Goal: Task Accomplishment & Management: Manage account settings

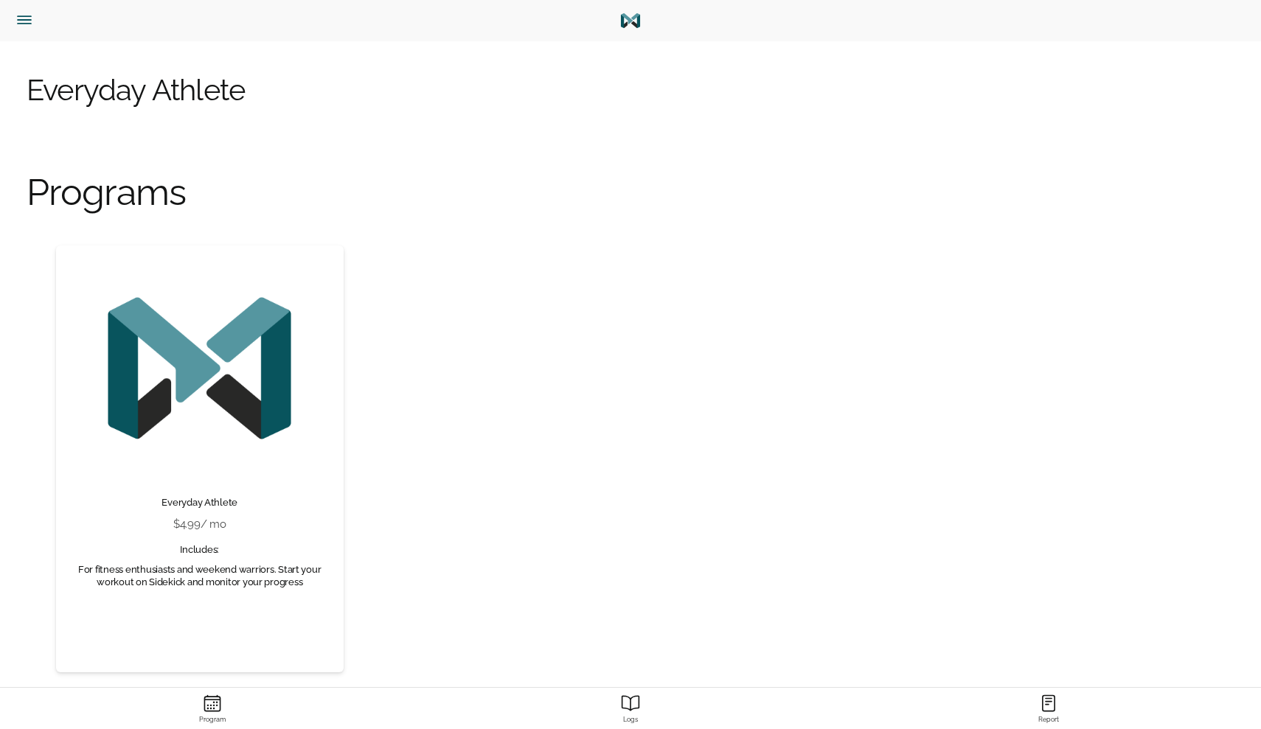
click at [17, 28] on icon "Menu" at bounding box center [24, 19] width 19 height 19
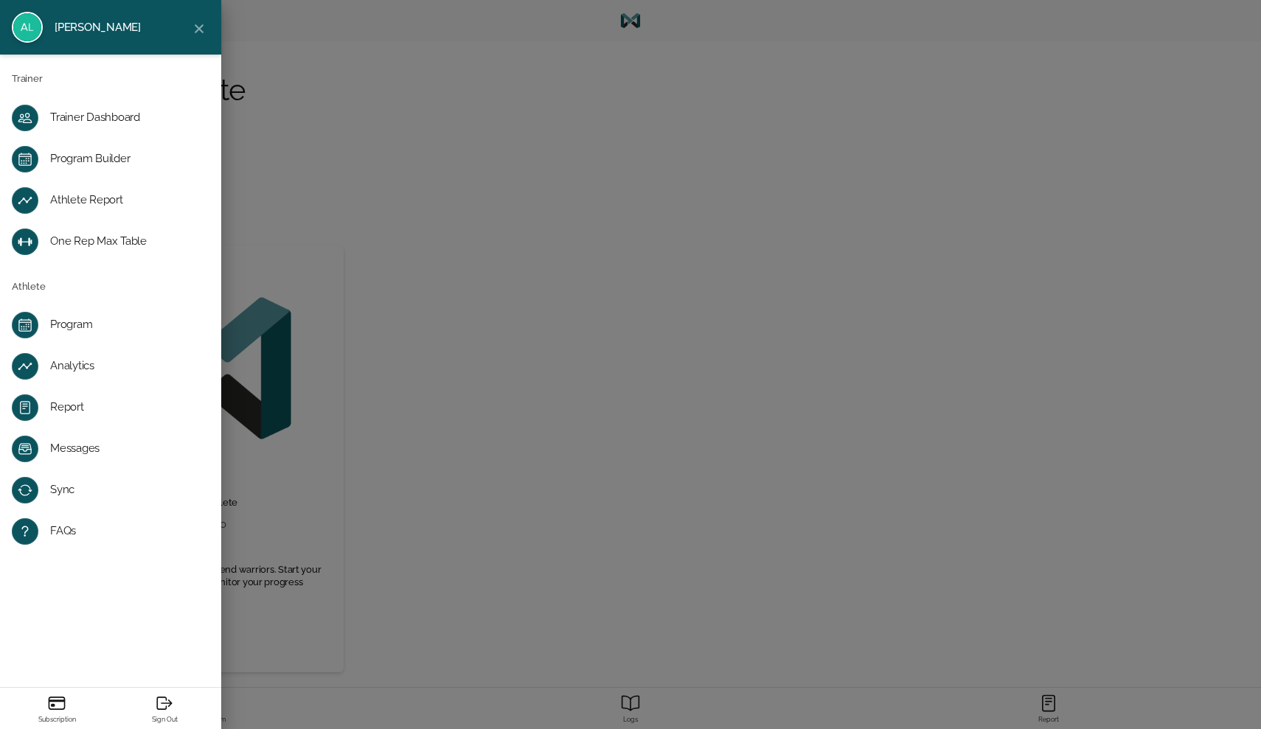
click at [65, 330] on div "Program" at bounding box center [122, 325] width 145 height 15
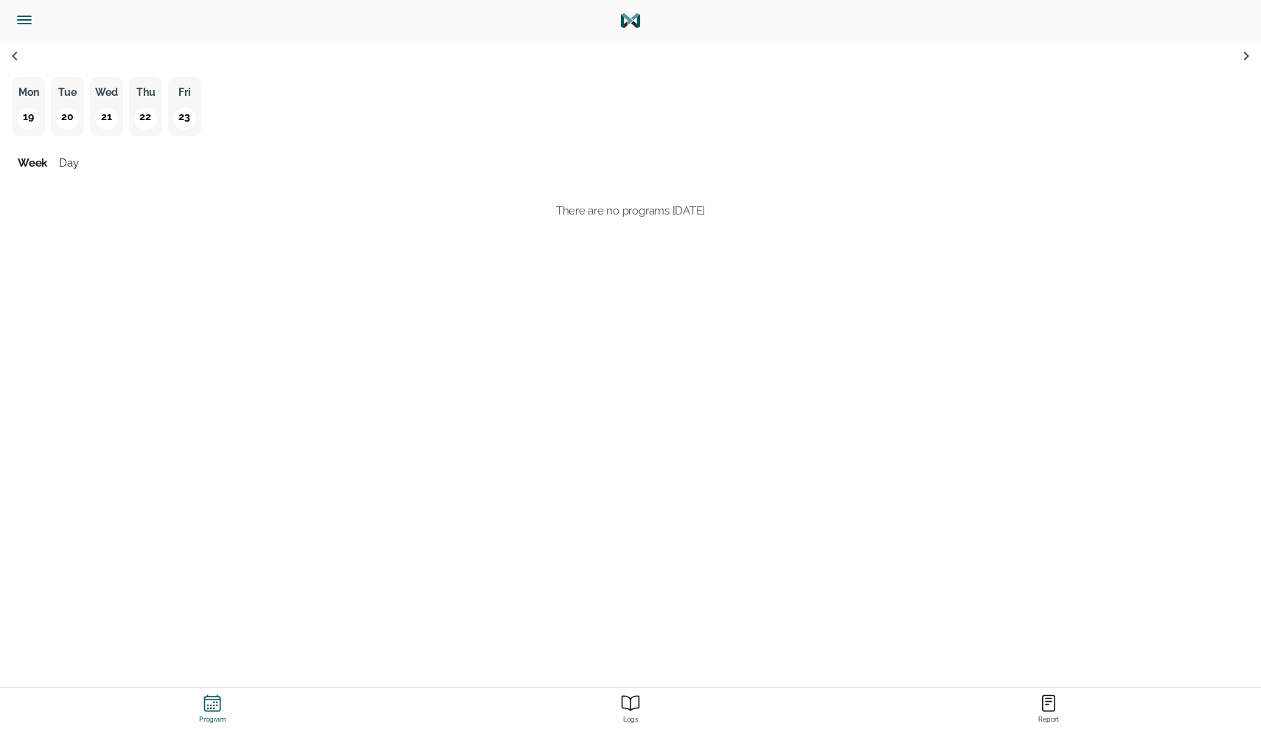
click at [20, 27] on icon "Menu" at bounding box center [24, 19] width 19 height 19
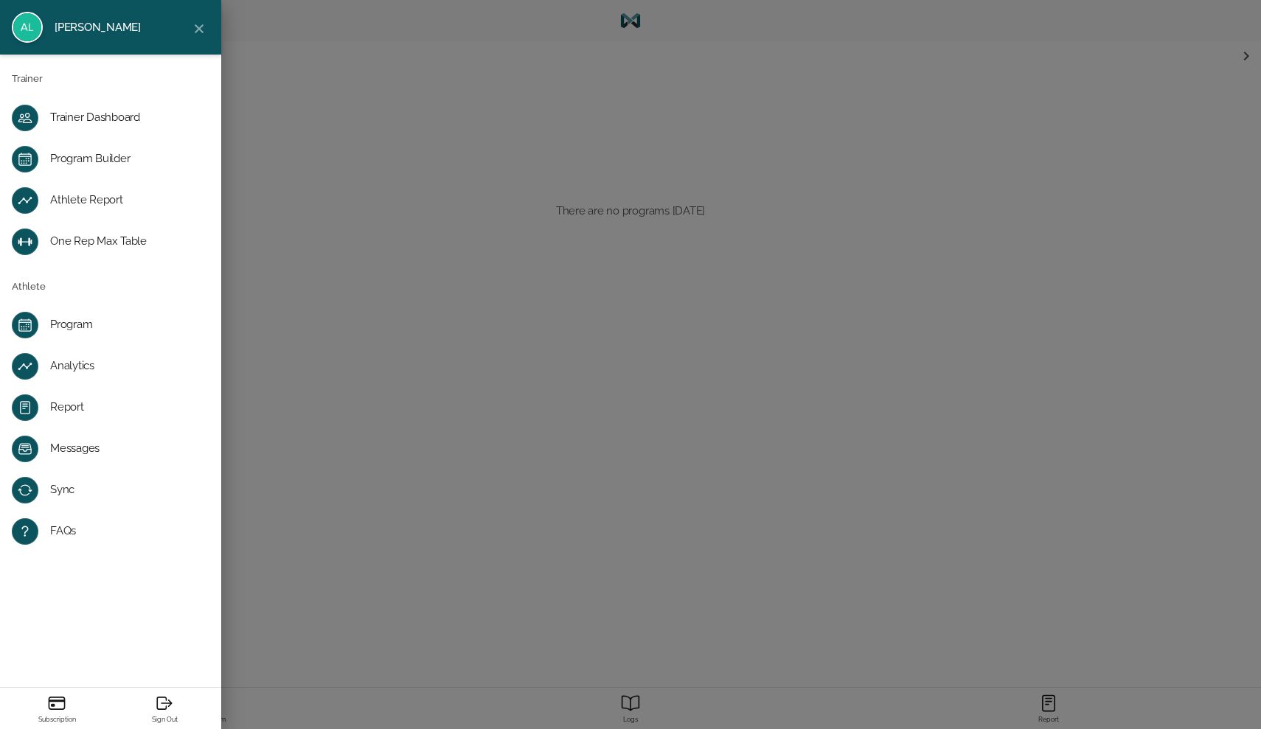
click at [101, 200] on div "Athlete Report" at bounding box center [122, 200] width 145 height 15
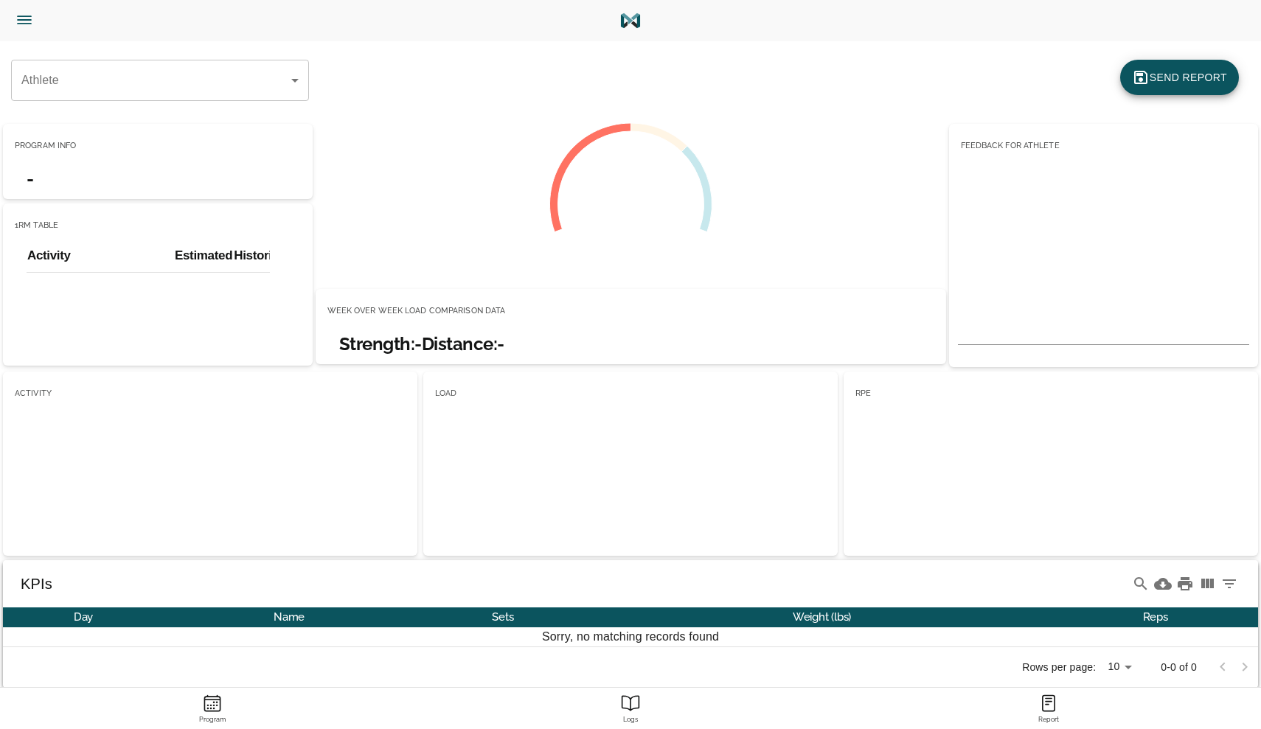
click at [15, 18] on icon "Menu" at bounding box center [24, 19] width 19 height 19
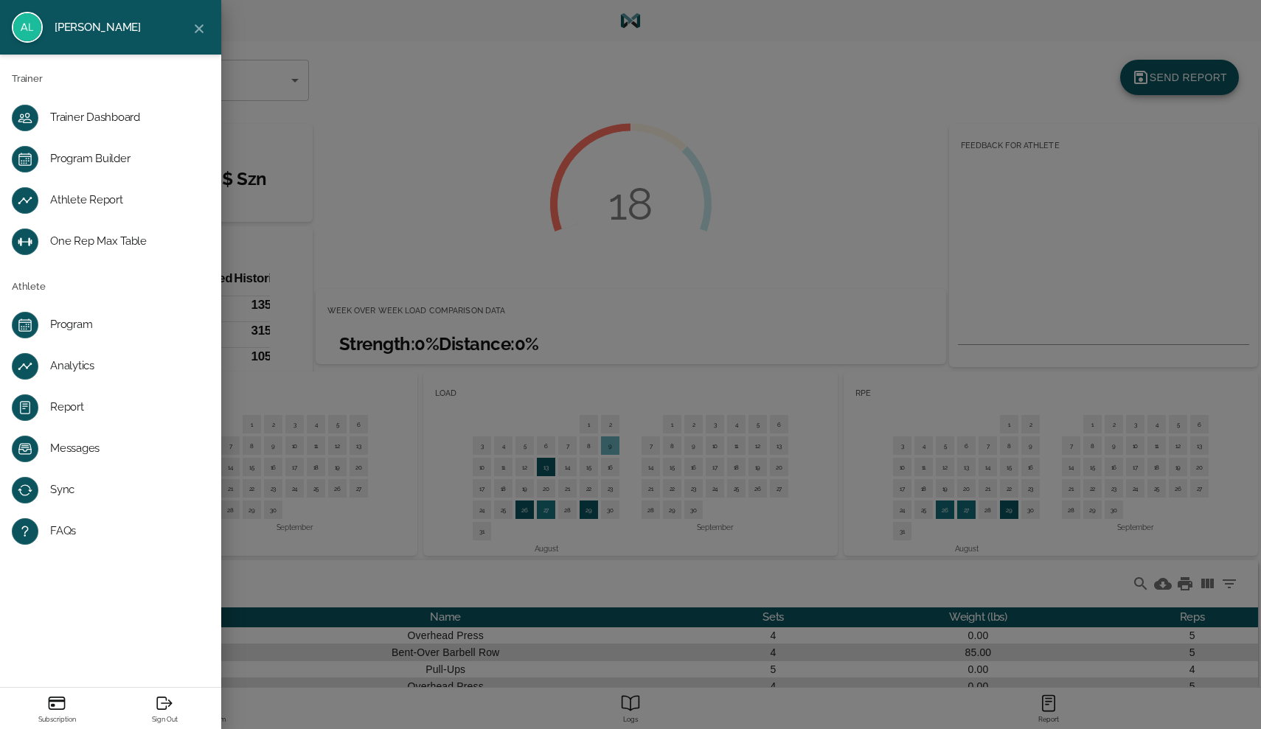
click at [56, 117] on div "Trainer Dashboard" at bounding box center [122, 118] width 145 height 15
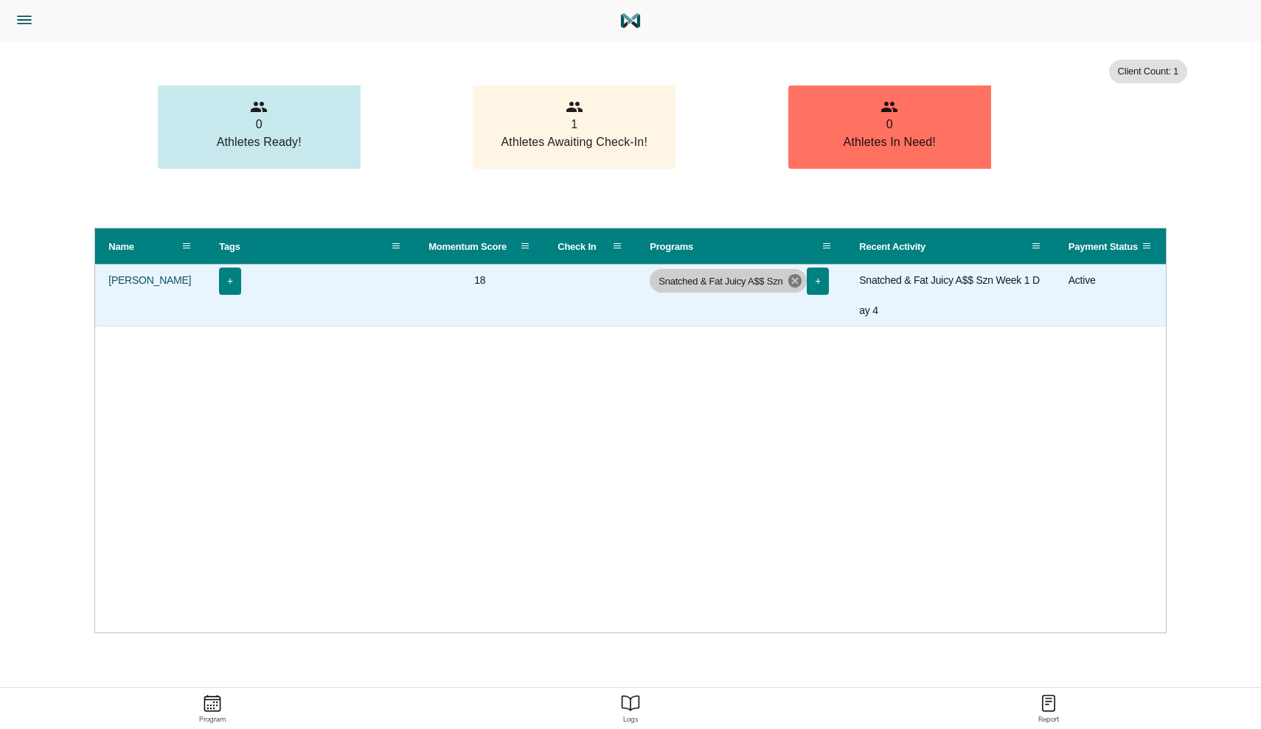
click at [792, 283] on icon at bounding box center [794, 280] width 13 height 13
click at [658, 282] on span "+" at bounding box center [660, 281] width 10 height 18
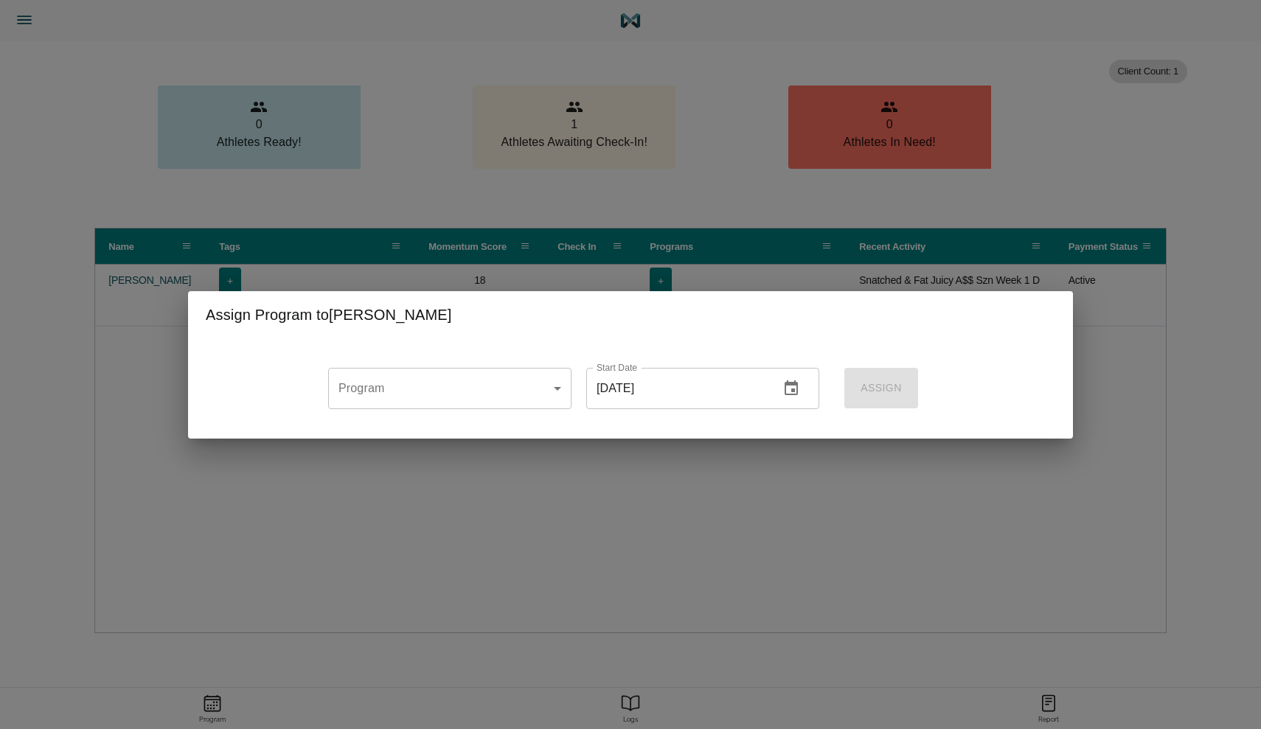
click at [457, 406] on body "[PERSON_NAME] Trainer Trainer Dashboard Program Builder Athlete Report One Rep …" at bounding box center [630, 473] width 1261 height 946
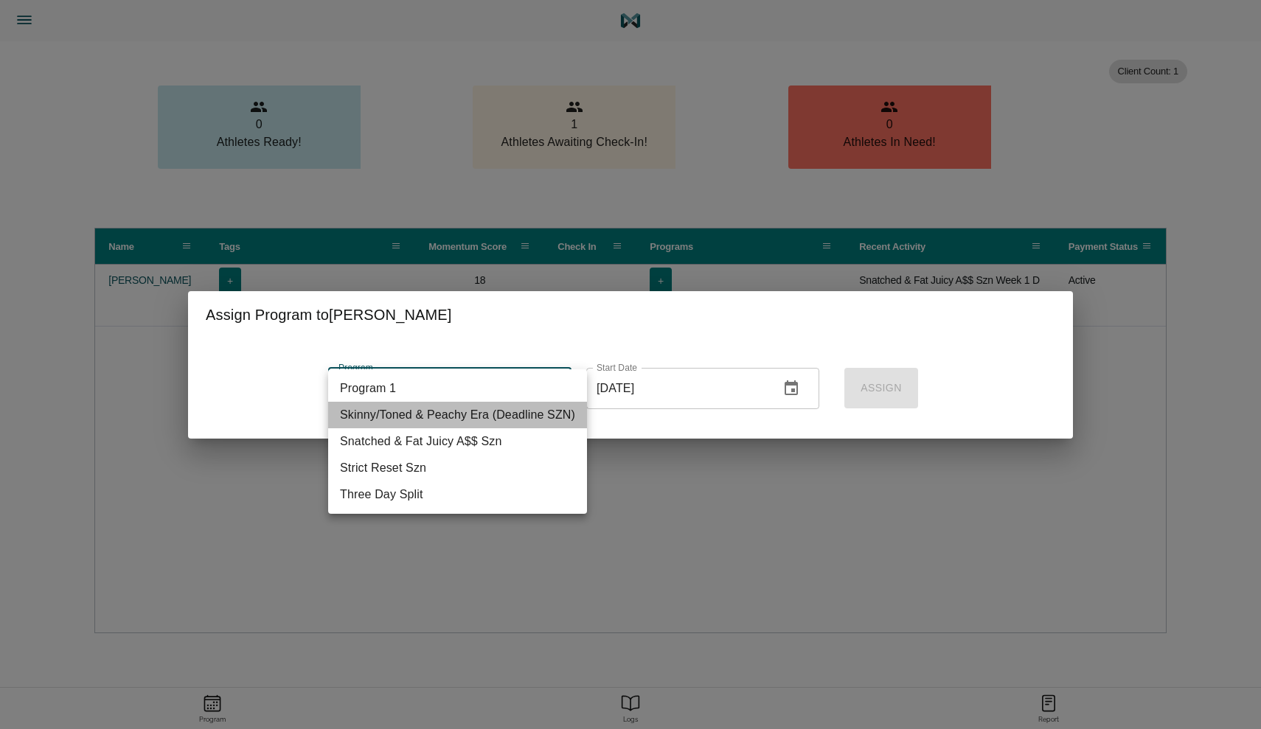
click at [465, 418] on li "Skinny/Toned & Peachy Era (Deadline SZN)" at bounding box center [457, 415] width 259 height 27
type input "[object Object]"
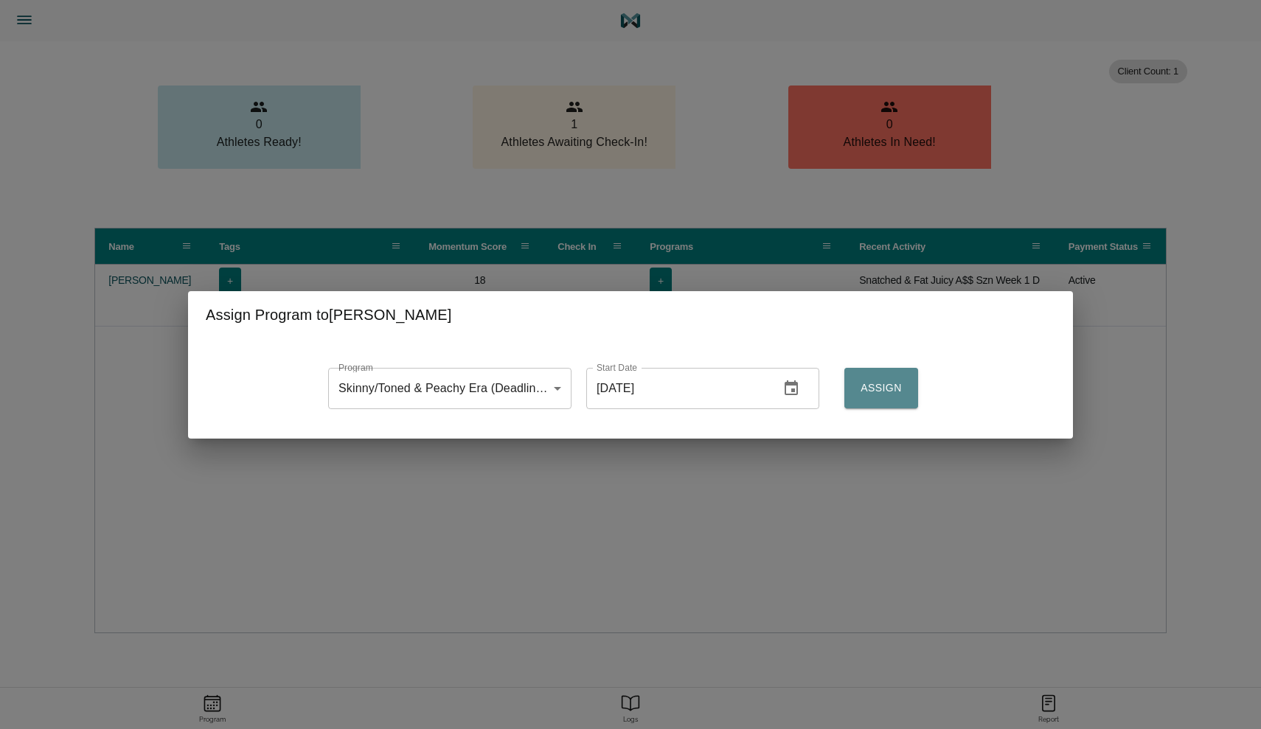
click at [880, 383] on span "Assign" at bounding box center [881, 388] width 50 height 18
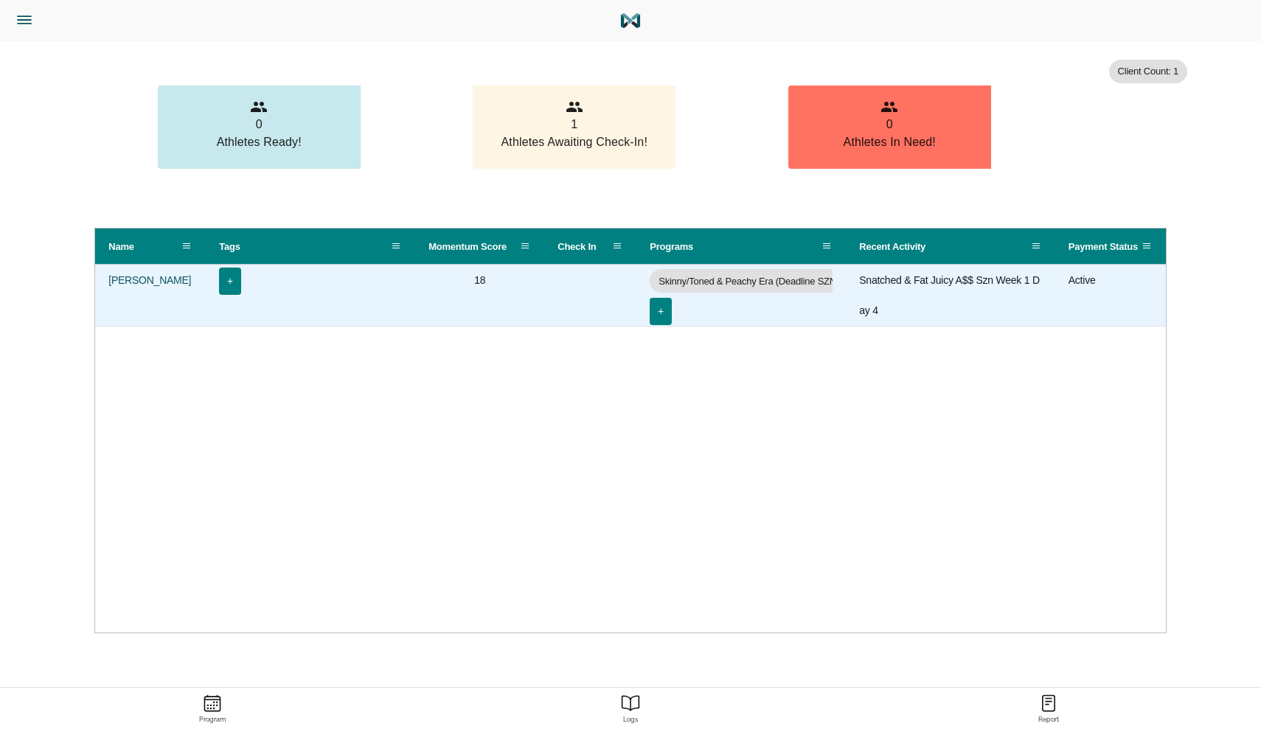
click at [958, 279] on span "Snatched & Fat Juicy A$$ Szn Week 1 Day 4" at bounding box center [950, 295] width 183 height 60
click at [998, 280] on span "Snatched & Fat Juicy A$$ Szn Week 1 Day 4" at bounding box center [950, 295] width 183 height 60
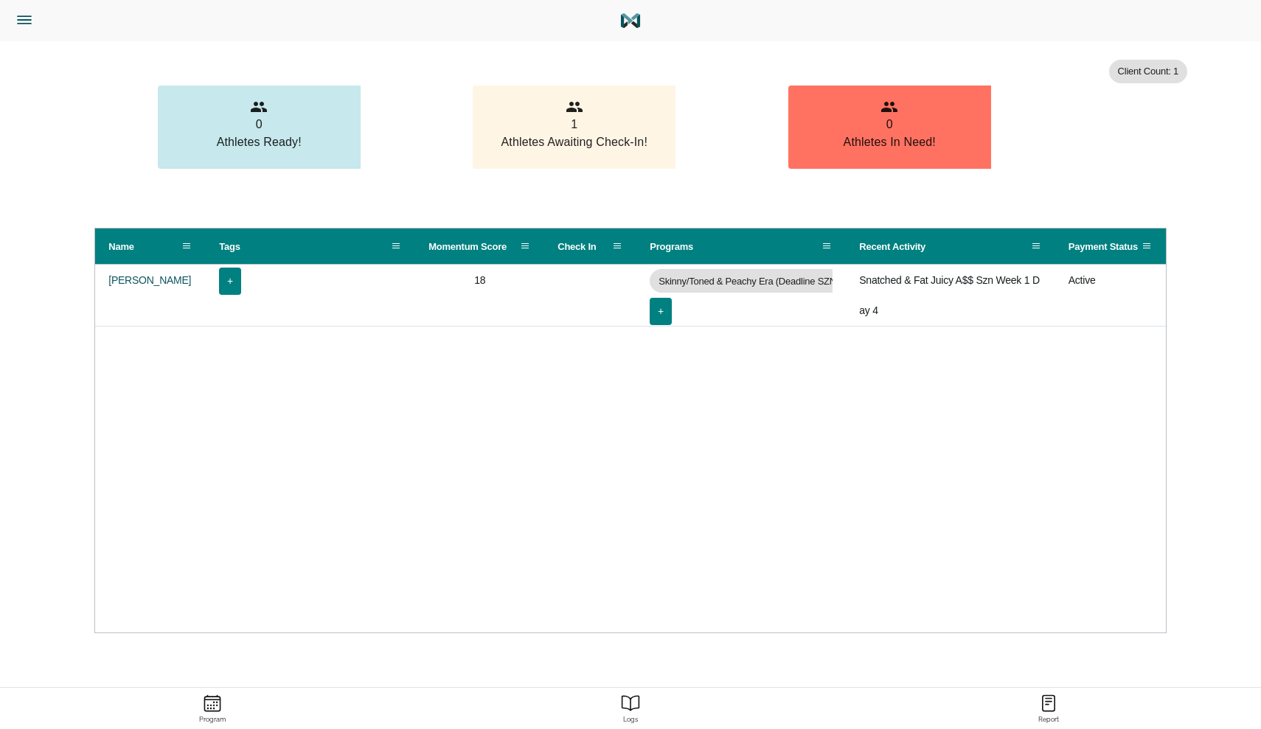
click at [29, 22] on icon "Menu" at bounding box center [24, 19] width 19 height 19
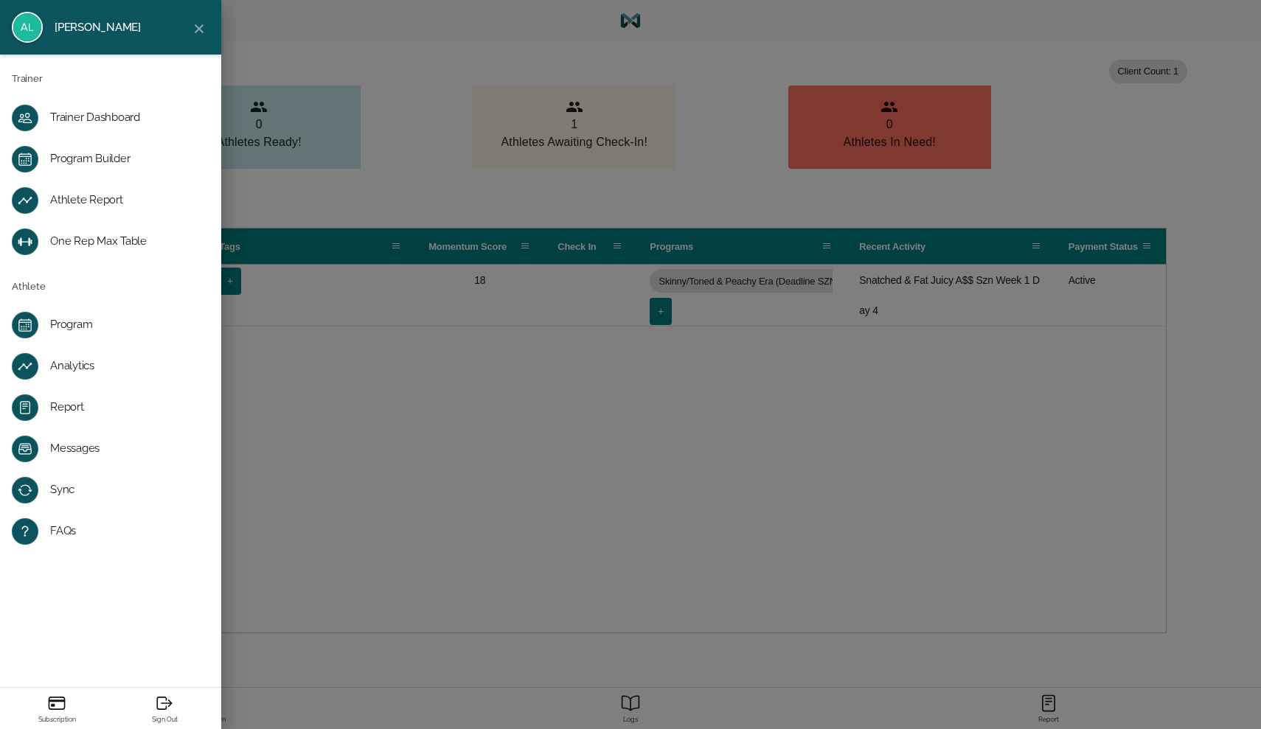
click at [69, 329] on div "Program" at bounding box center [122, 325] width 145 height 15
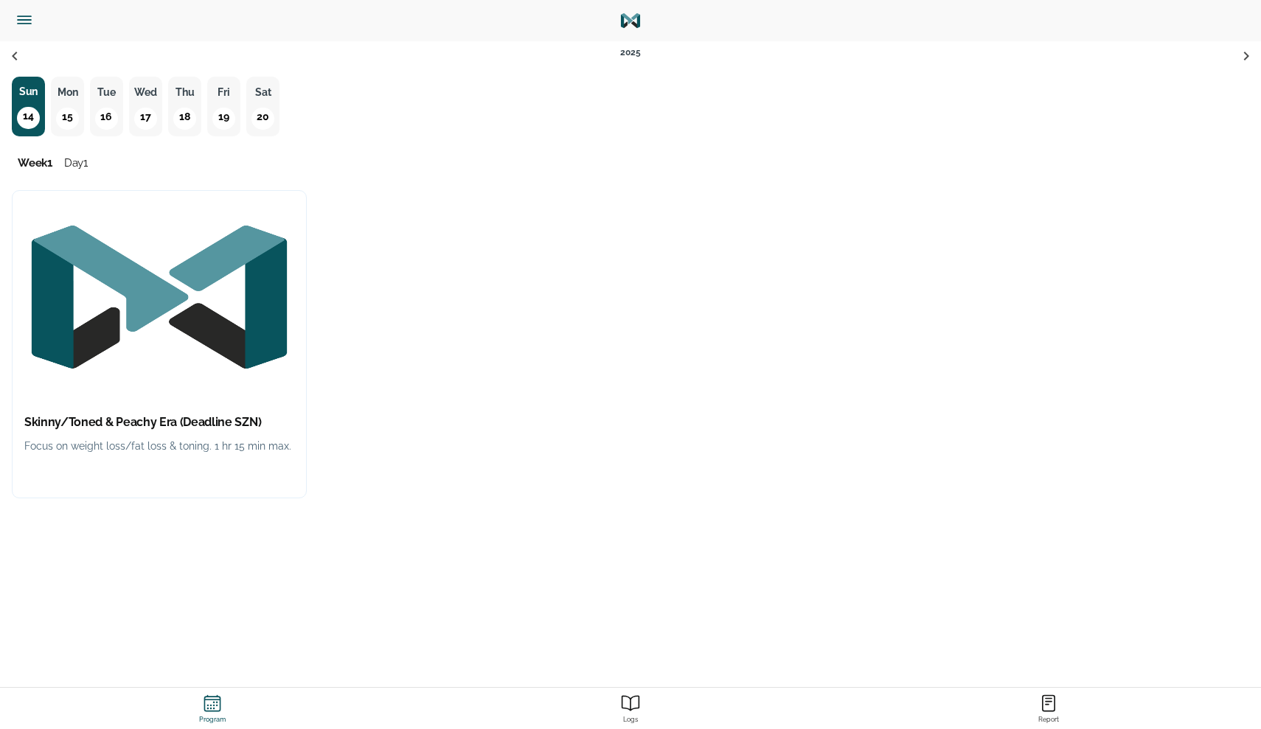
click at [69, 374] on img "button" at bounding box center [159, 297] width 293 height 212
